Goal: Task Accomplishment & Management: Manage account settings

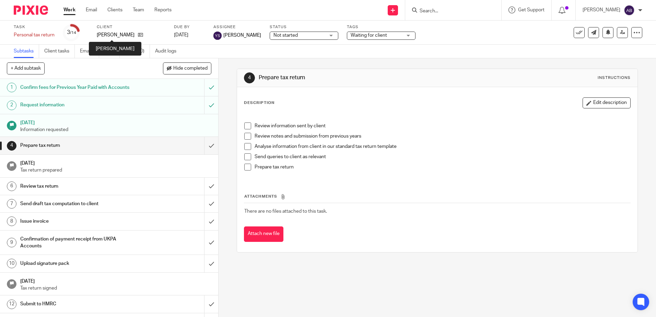
click at [112, 34] on p "[PERSON_NAME]" at bounding box center [116, 35] width 38 height 7
click at [138, 36] on icon at bounding box center [140, 34] width 5 height 5
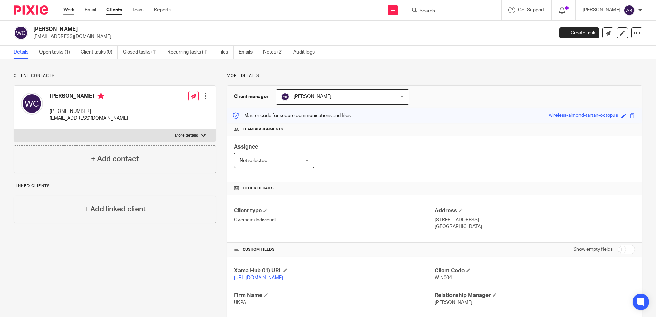
click at [70, 11] on link "Work" at bounding box center [68, 10] width 11 height 7
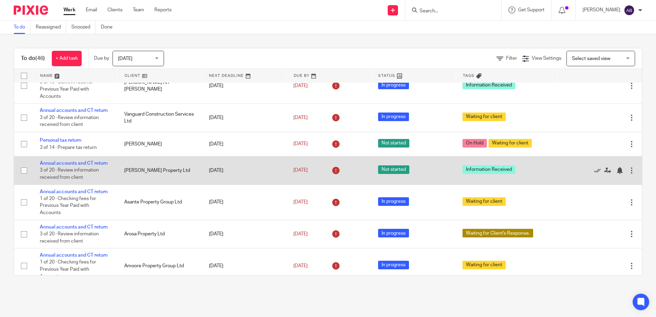
scroll to position [103, 0]
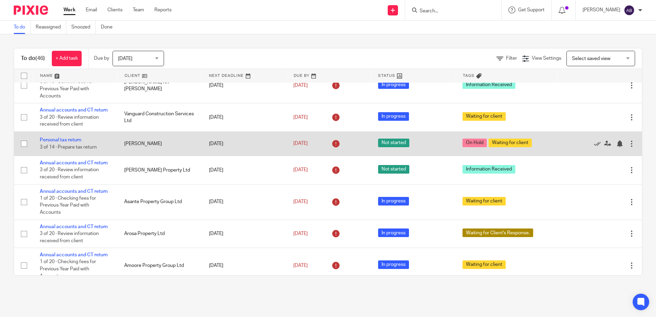
click at [420, 141] on td "Not started" at bounding box center [413, 143] width 84 height 24
click at [67, 137] on td "Personal tax return 3 of 14 · Prepare tax return" at bounding box center [75, 143] width 84 height 24
click at [69, 140] on link "Personal tax return" at bounding box center [61, 140] width 42 height 5
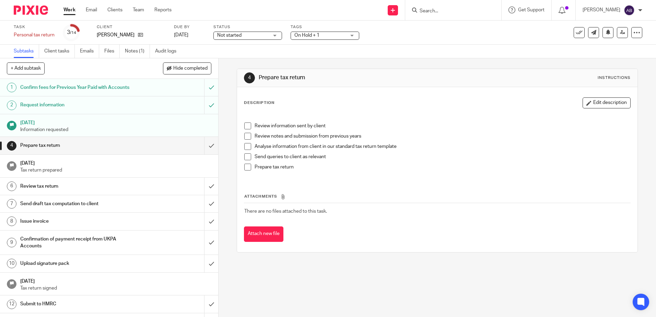
click at [323, 34] on span "On Hold + 1" at bounding box center [319, 35] width 51 height 7
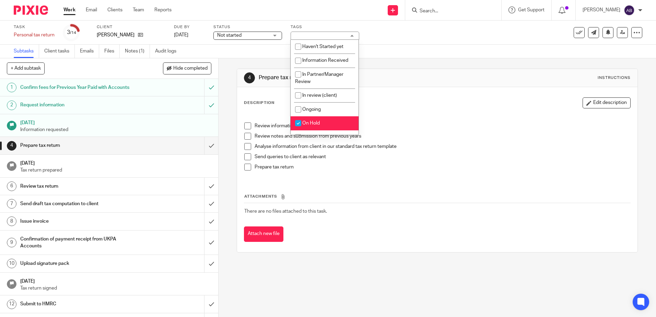
click at [299, 122] on input "checkbox" at bounding box center [298, 123] width 13 height 13
checkbox input "false"
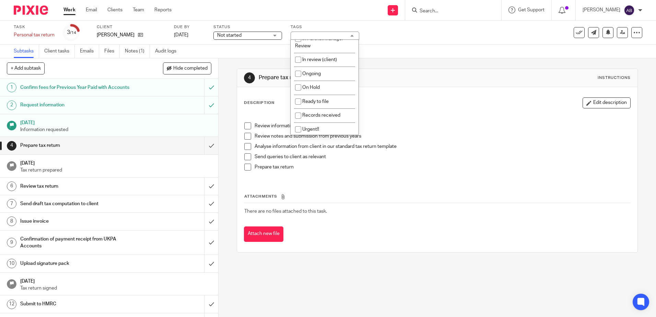
scroll to position [69, 0]
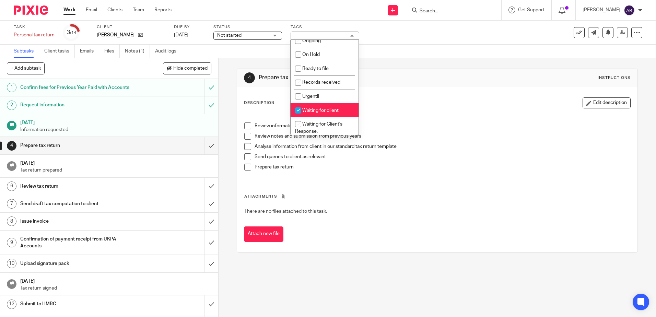
click at [298, 109] on input "checkbox" at bounding box center [298, 110] width 13 height 13
checkbox input "false"
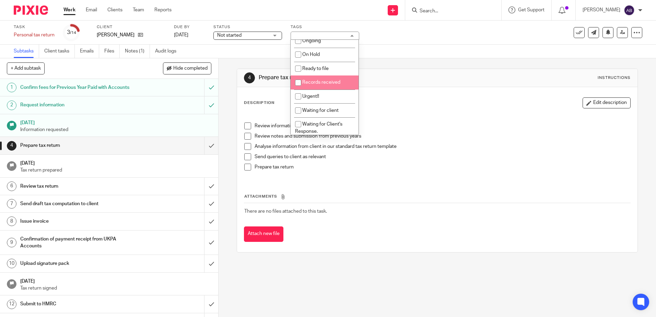
click at [296, 83] on input "checkbox" at bounding box center [298, 82] width 13 height 13
checkbox input "true"
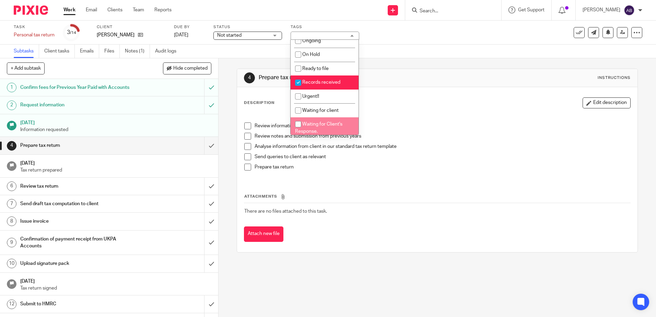
click at [405, 161] on div "Send queries to client as relevant" at bounding box center [442, 158] width 375 height 10
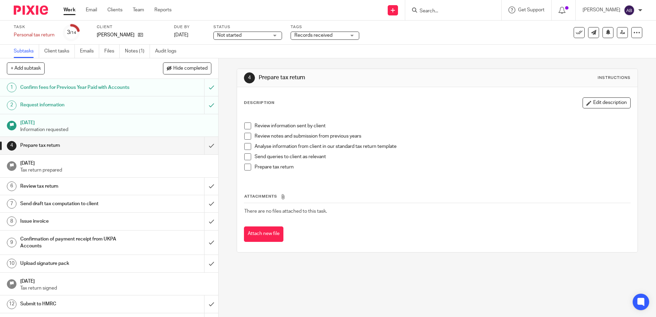
click at [67, 13] on link "Work" at bounding box center [69, 10] width 12 height 7
